Goal: Information Seeking & Learning: Find specific page/section

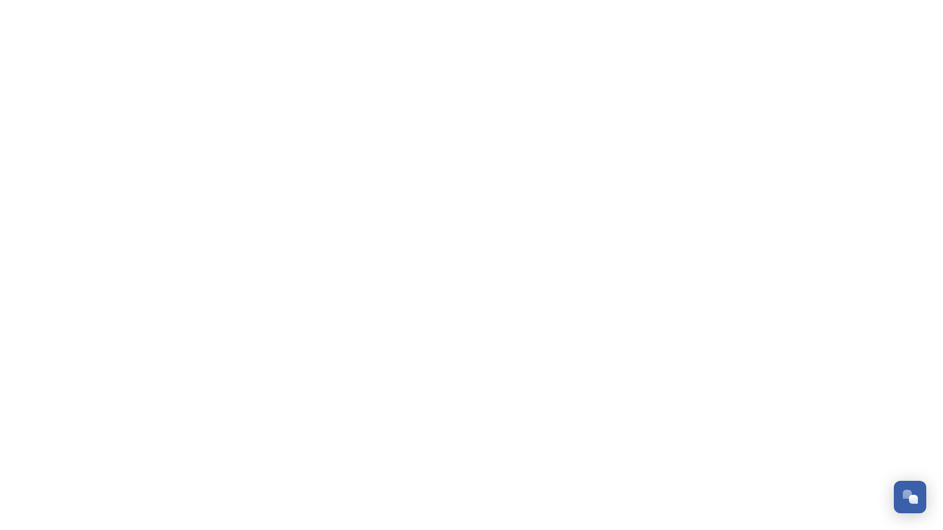
scroll to position [4670, 0]
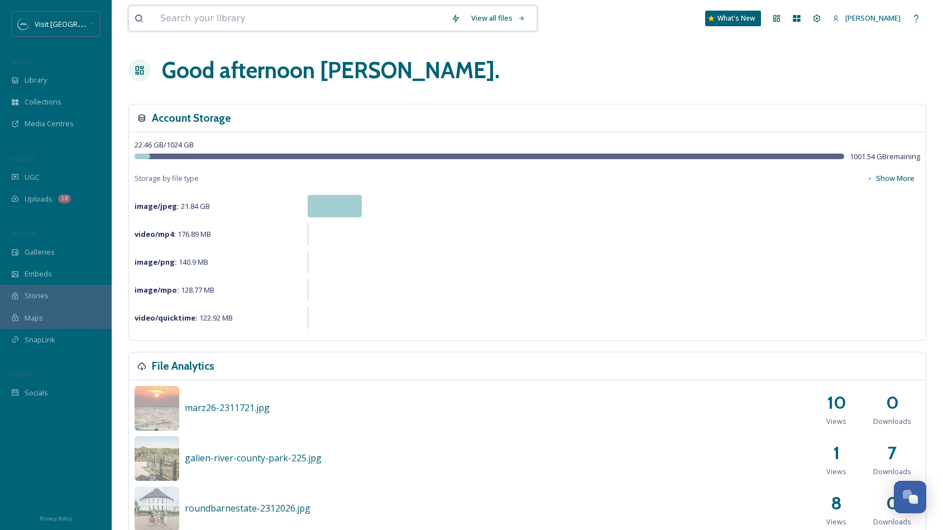
click at [164, 22] on input at bounding box center [300, 18] width 291 height 25
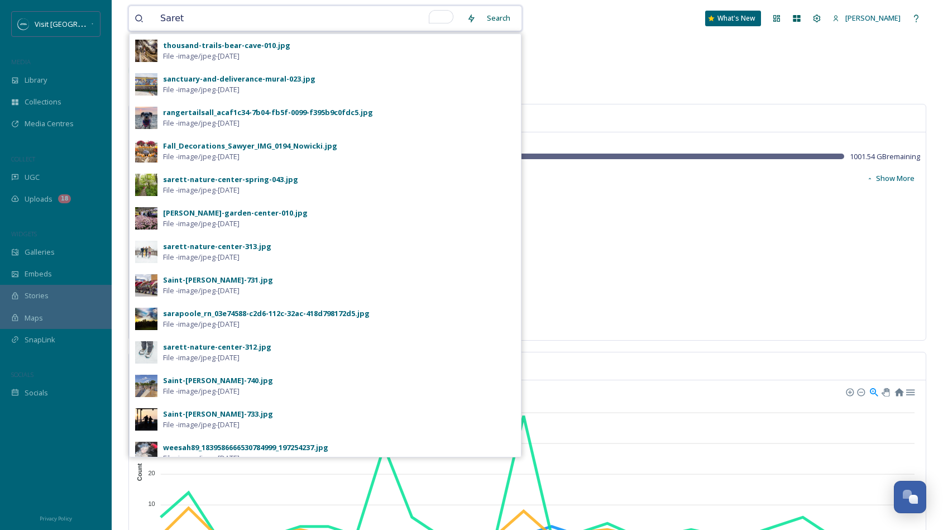
type input "Sarett"
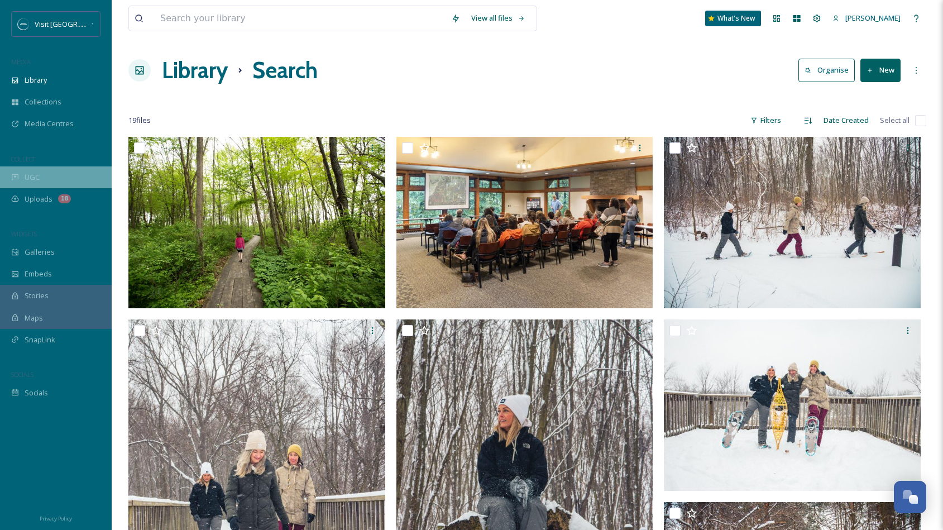
click at [56, 184] on div "UGC" at bounding box center [56, 177] width 112 height 22
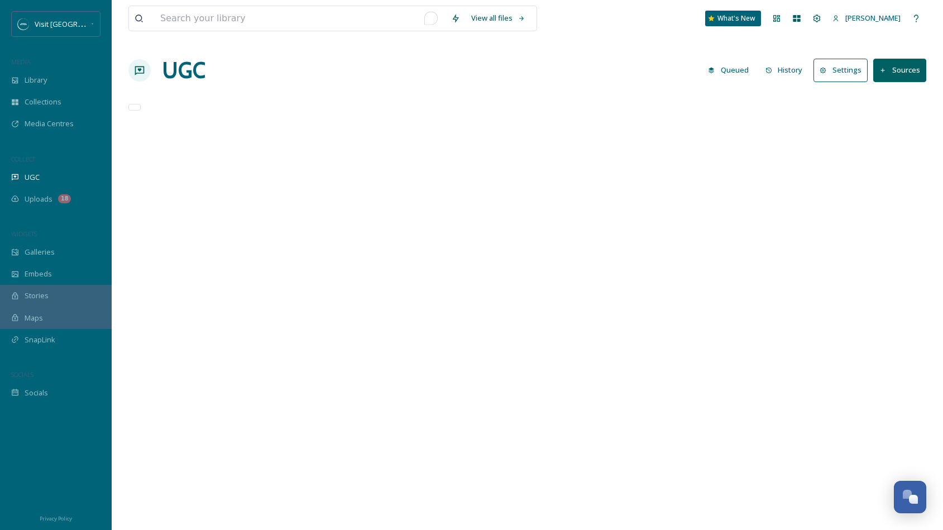
click at [398, 25] on input "To enrich screen reader interactions, please activate Accessibility in Grammarl…" at bounding box center [300, 18] width 291 height 25
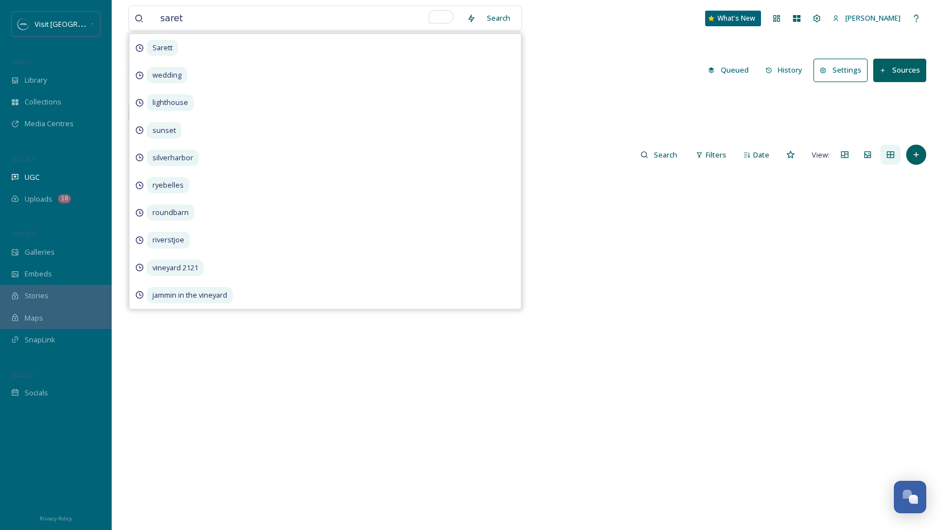
type input "sarett"
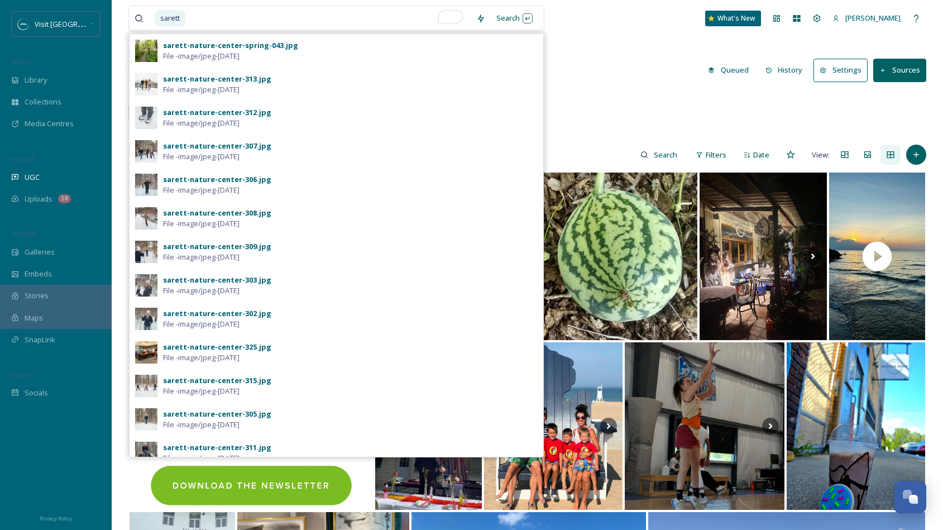
click at [287, 20] on input "To enrich screen reader interactions, please activate Accessibility in Grammarl…" at bounding box center [329, 18] width 284 height 25
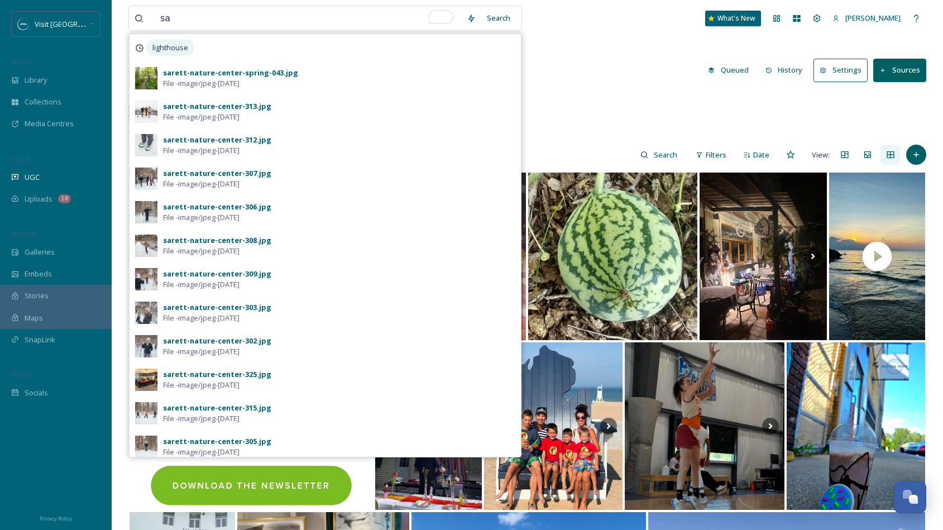
type input "s"
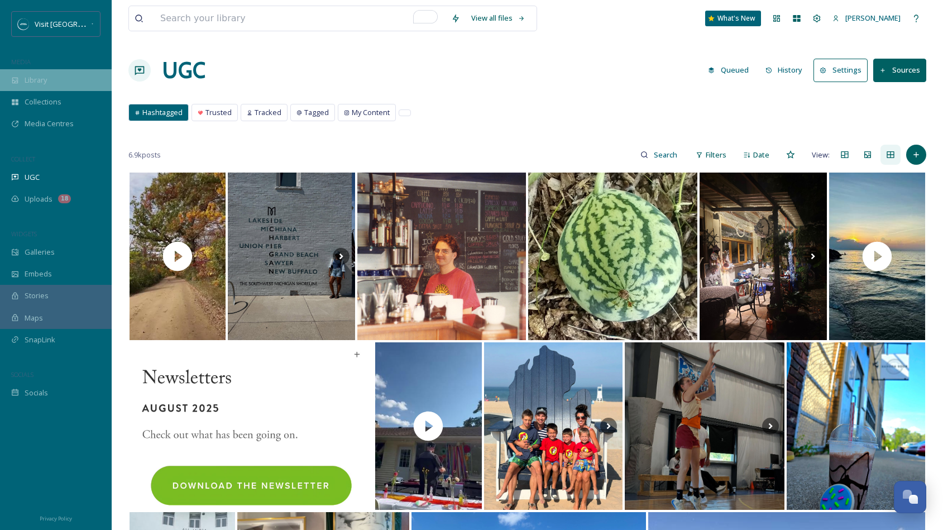
click at [42, 73] on div "Library" at bounding box center [56, 80] width 112 height 22
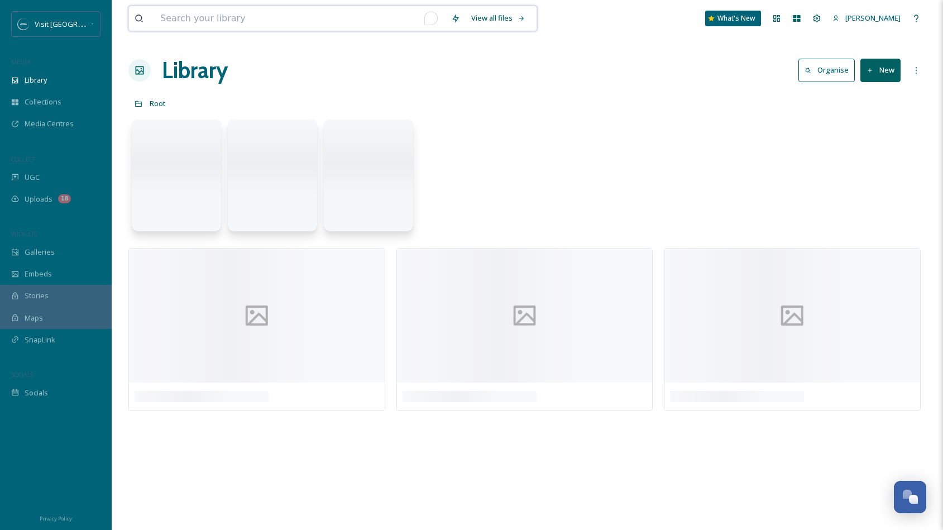
click at [250, 21] on input "To enrich screen reader interactions, please activate Accessibility in Grammarl…" at bounding box center [300, 18] width 291 height 25
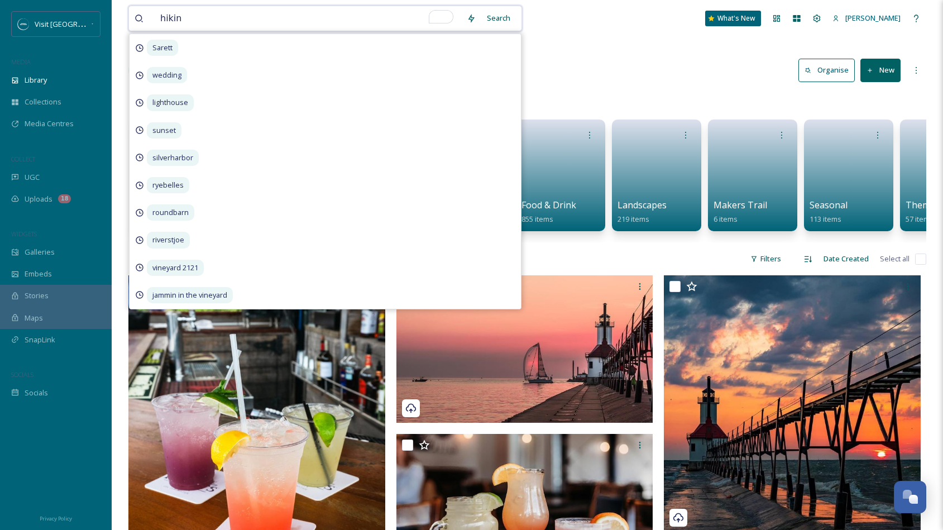
type input "hiking"
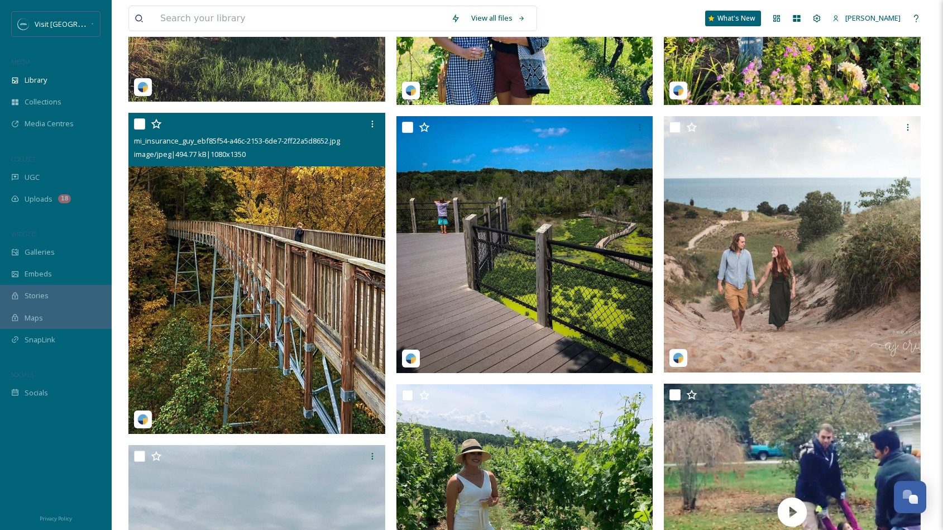
scroll to position [2231, 0]
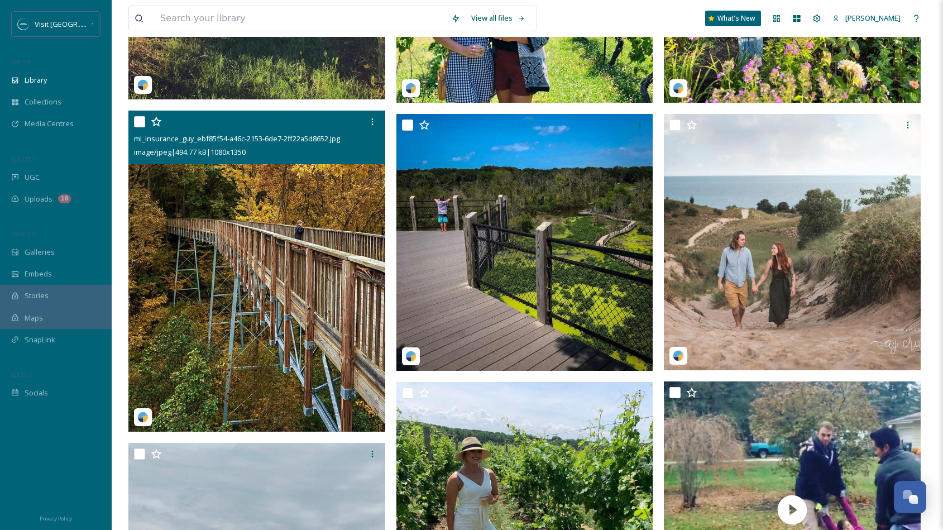
click at [260, 312] on img at bounding box center [256, 271] width 257 height 321
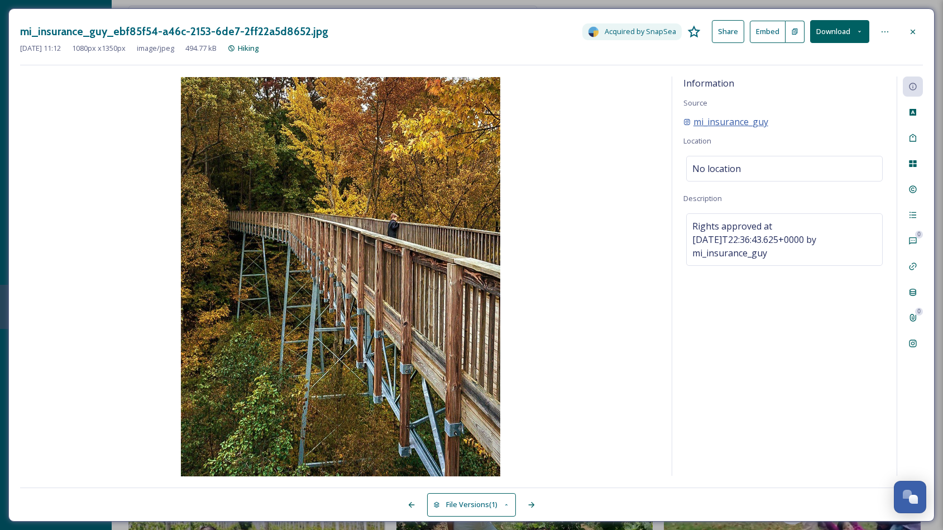
click at [744, 123] on span "mi_insurance_guy" at bounding box center [731, 121] width 75 height 13
click at [911, 26] on div at bounding box center [913, 32] width 20 height 20
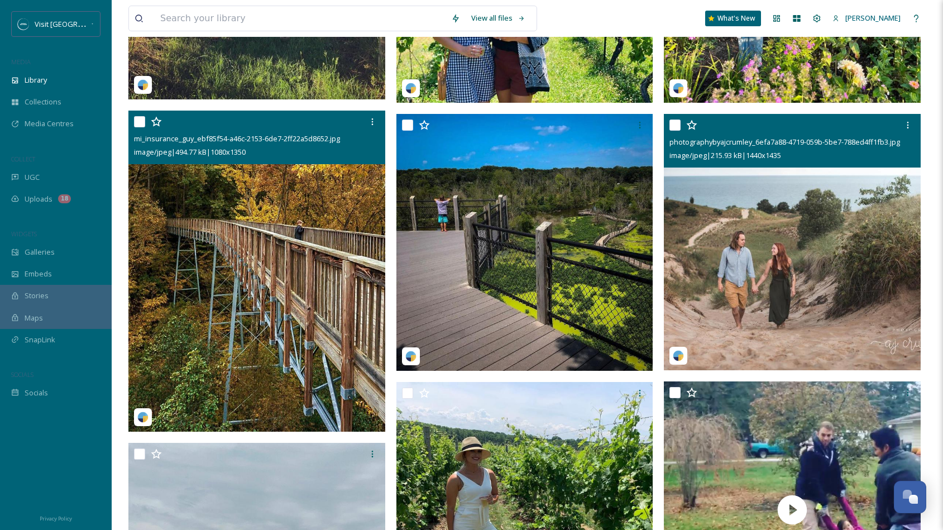
scroll to position [2227, 0]
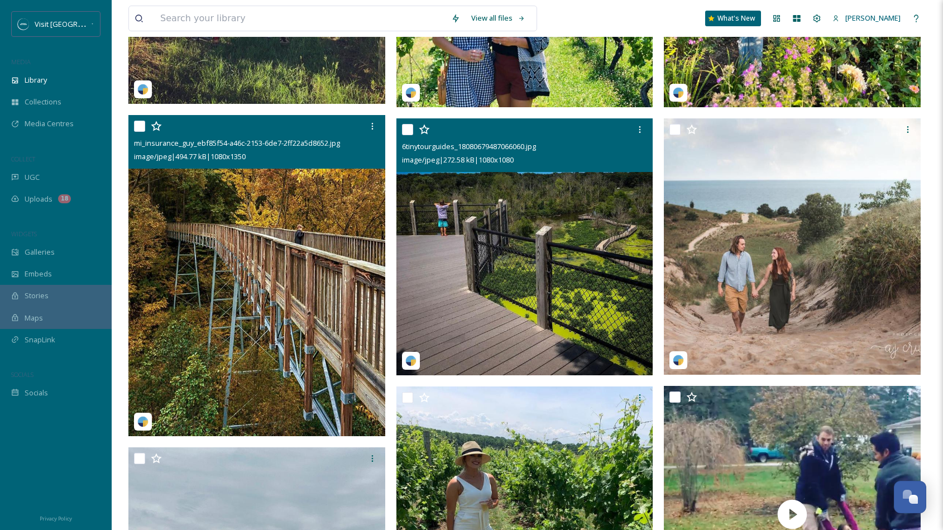
click at [596, 246] on img at bounding box center [525, 246] width 257 height 257
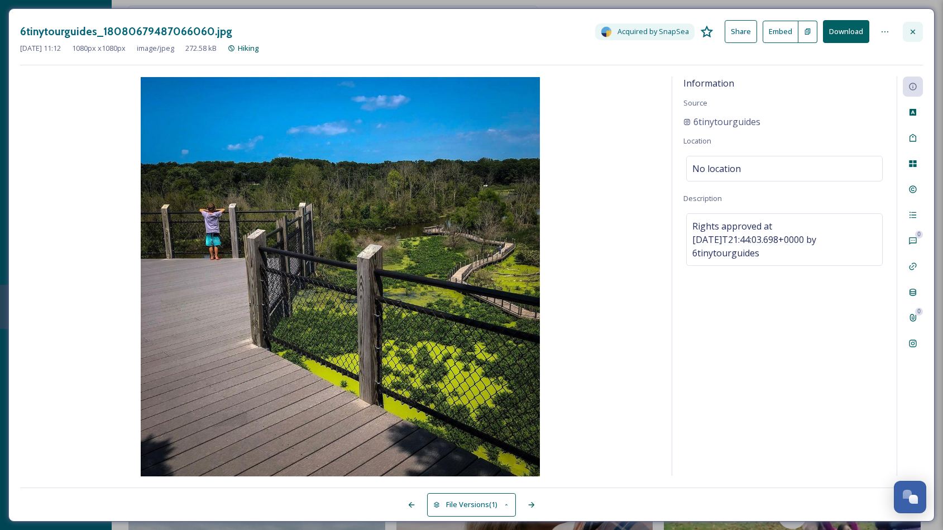
click at [910, 33] on icon at bounding box center [913, 31] width 9 height 9
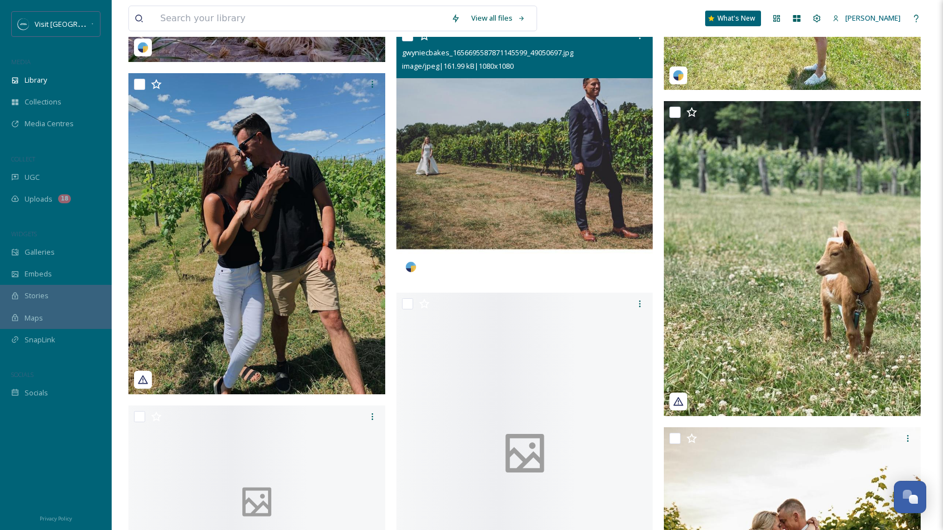
scroll to position [7310, 0]
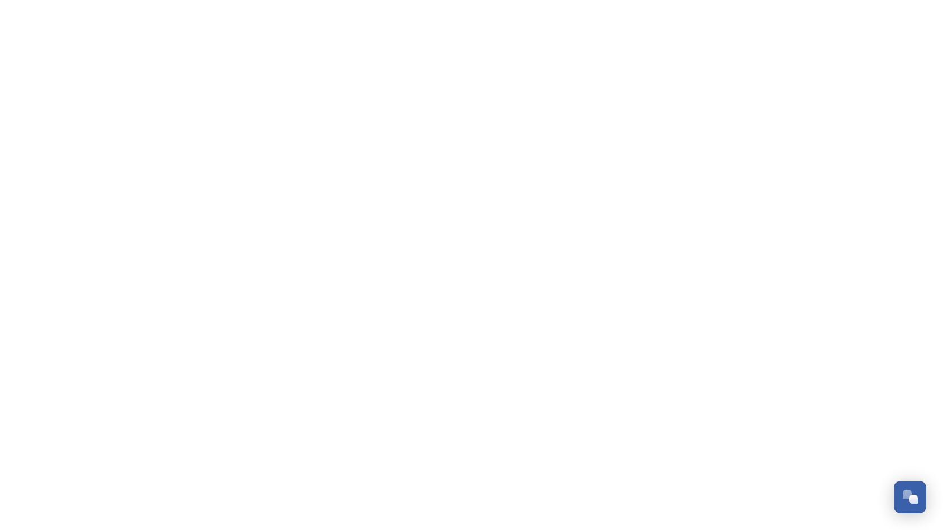
scroll to position [4670, 0]
